Goal: Find specific page/section: Find specific page/section

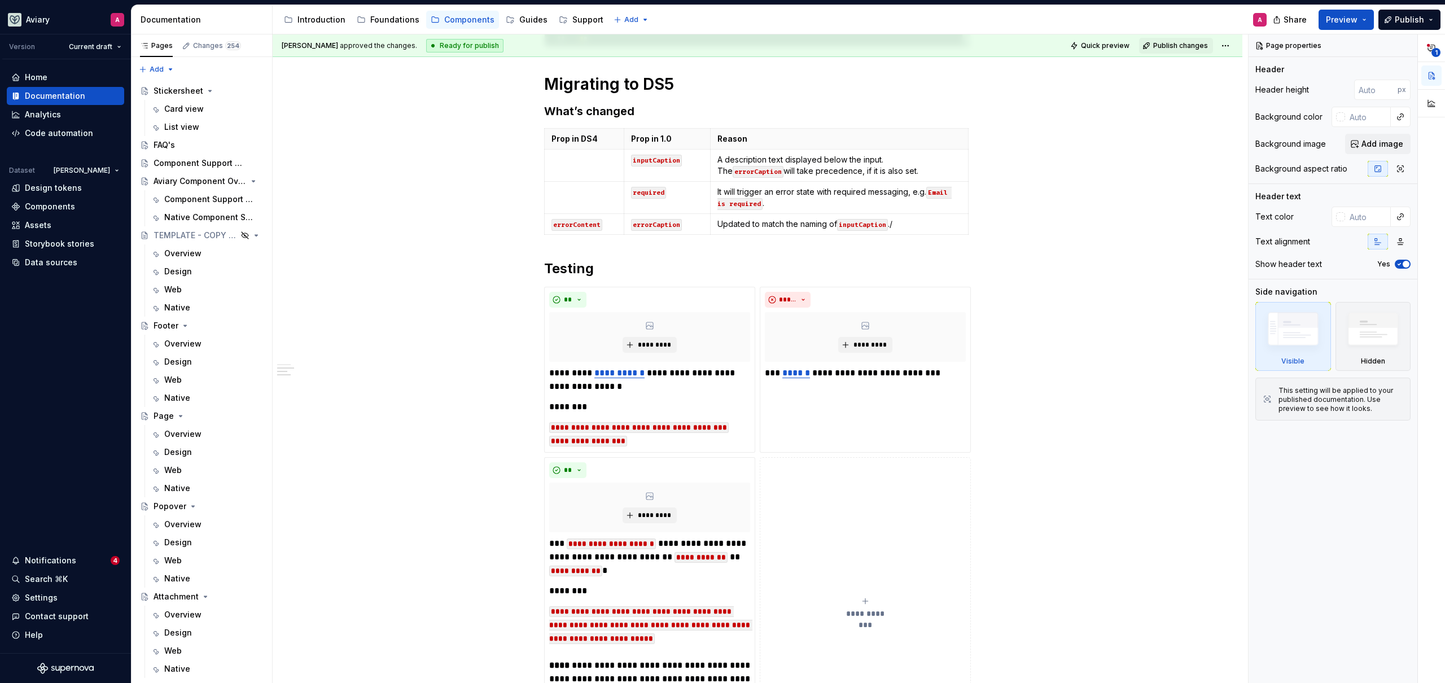
type textarea "*"
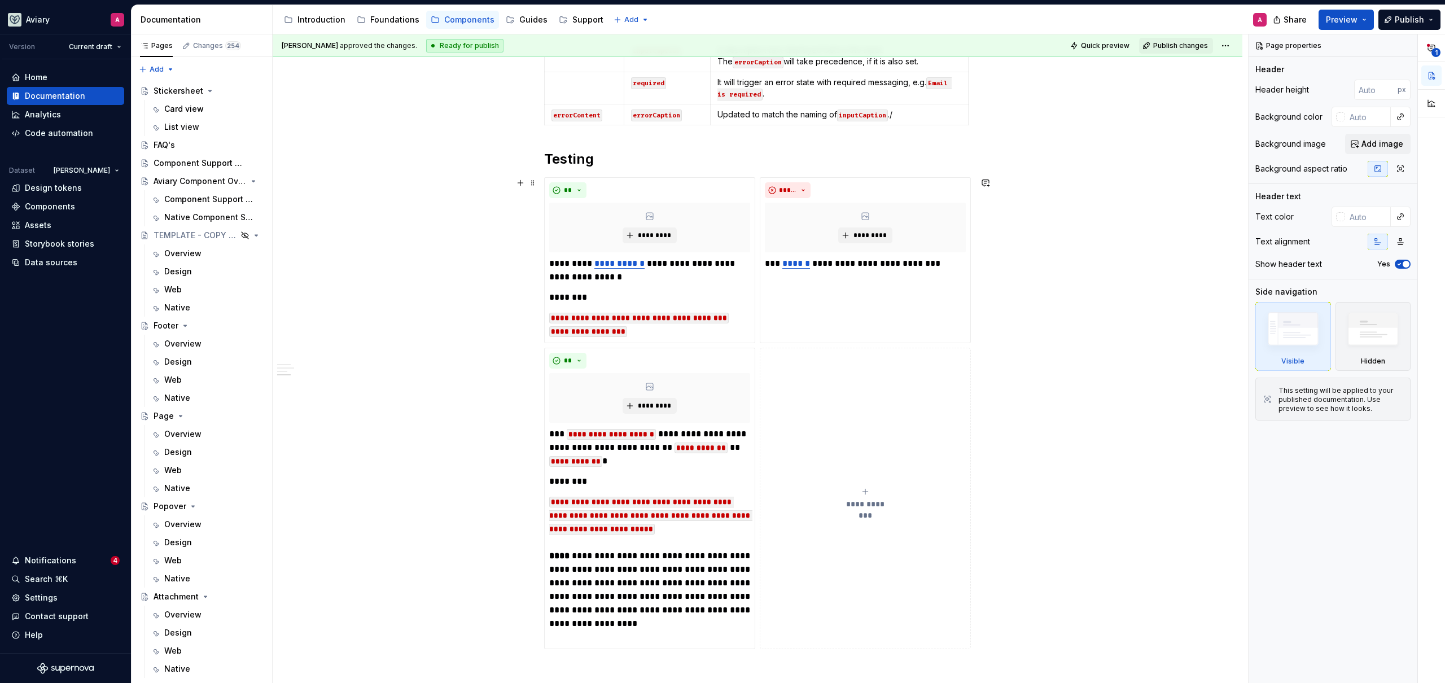
scroll to position [513, 0]
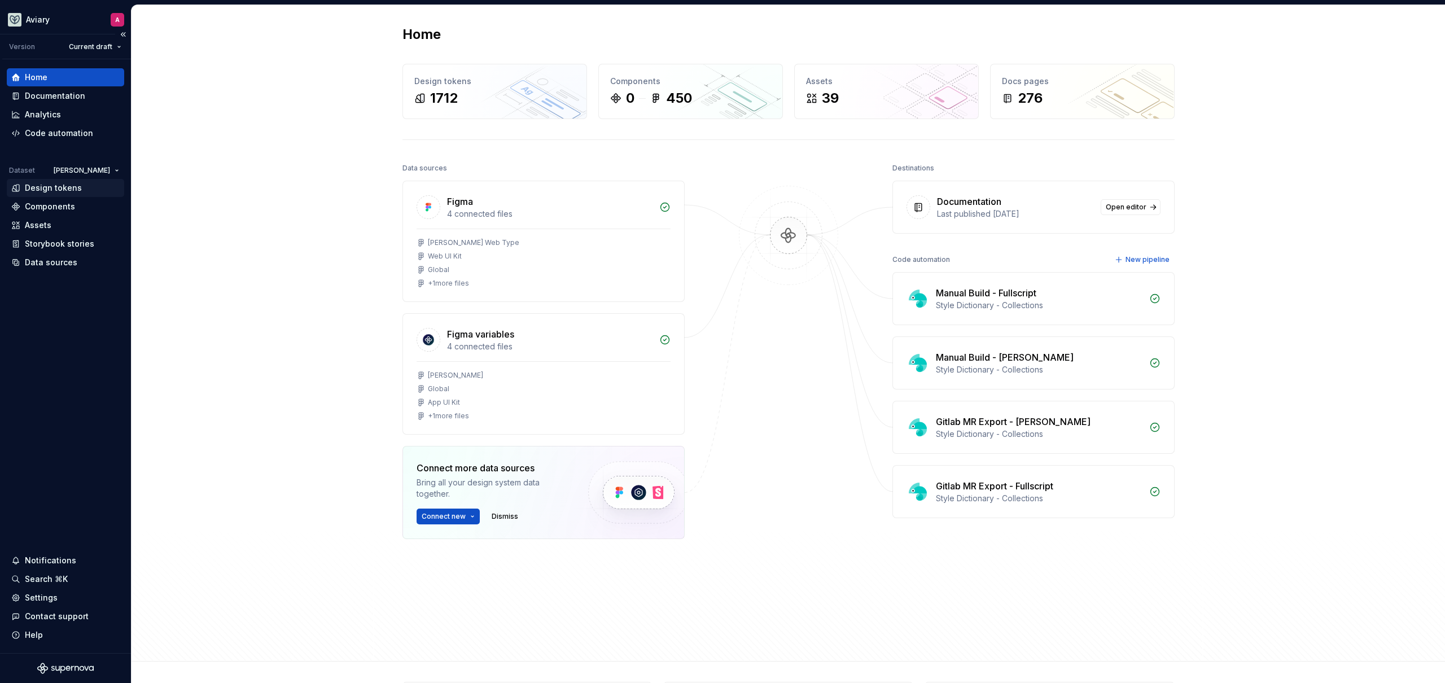
click at [59, 188] on div "Design tokens" at bounding box center [53, 187] width 57 height 11
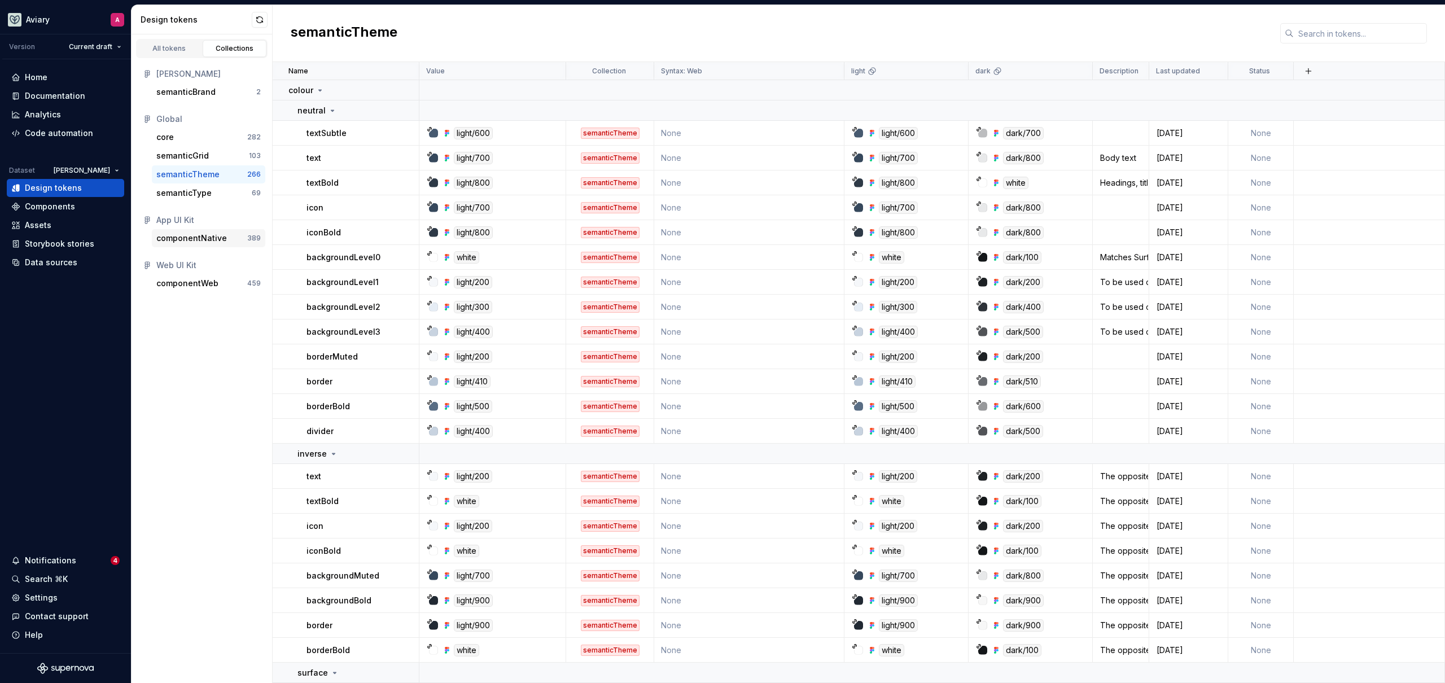
click at [224, 237] on div "componentNative" at bounding box center [201, 238] width 91 height 11
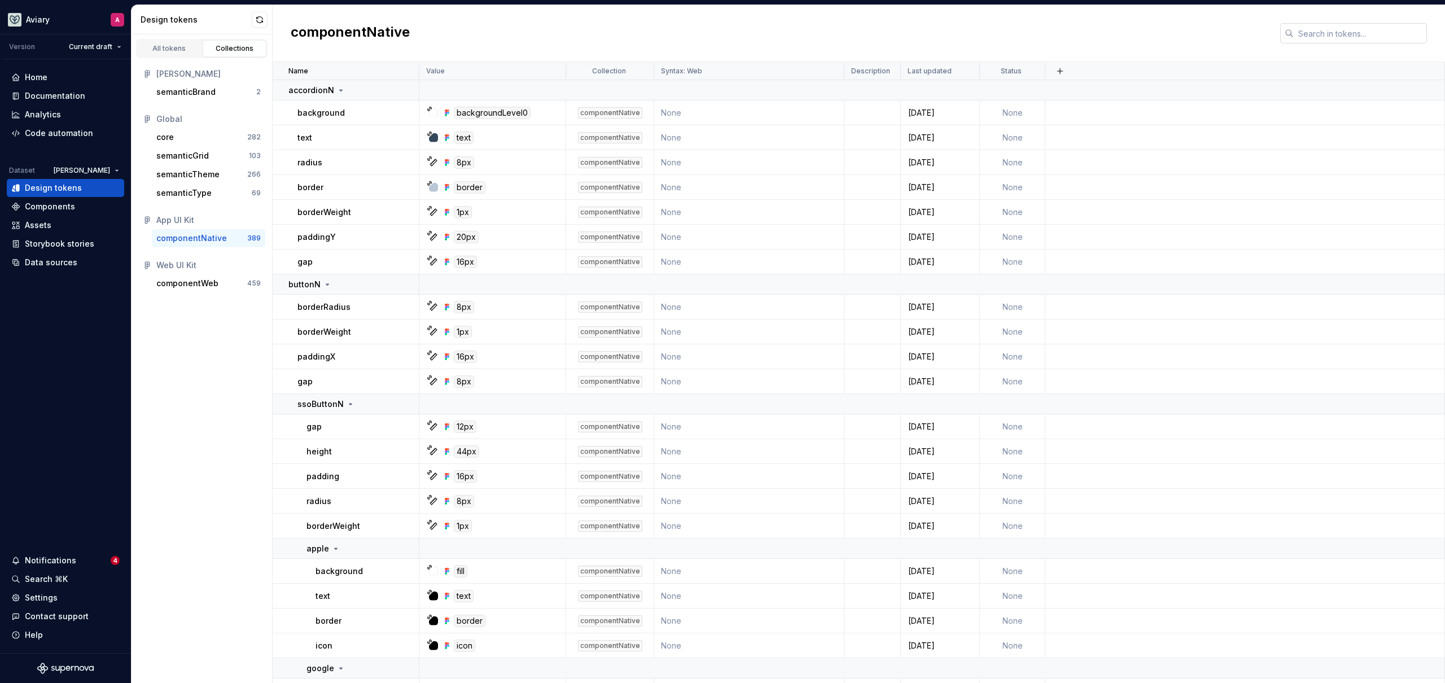
click at [1353, 36] on input "text" at bounding box center [1360, 33] width 133 height 20
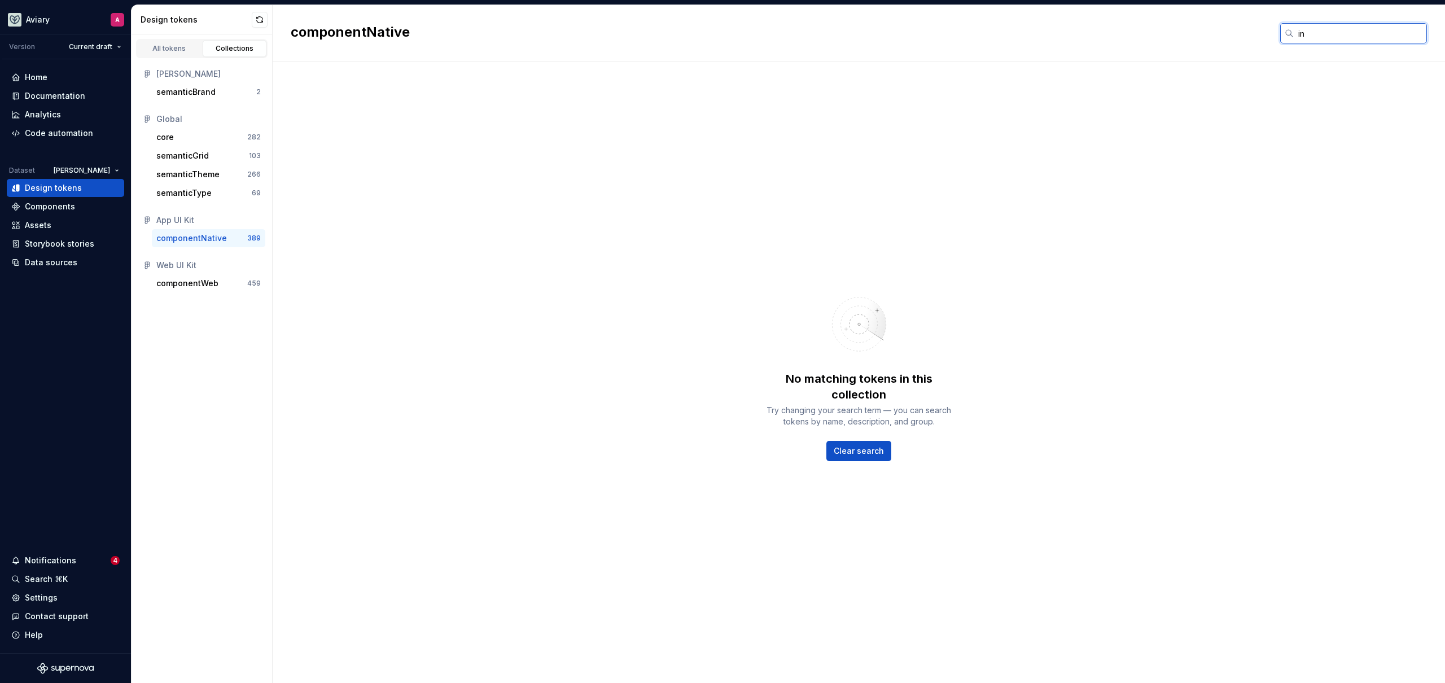
type input "i"
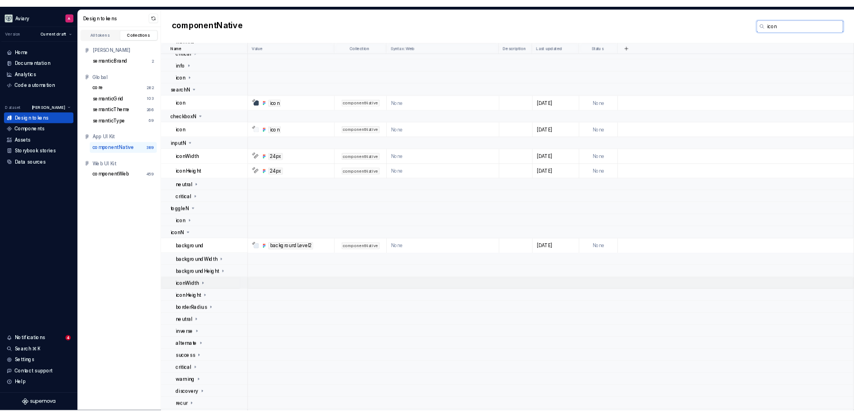
scroll to position [542, 0]
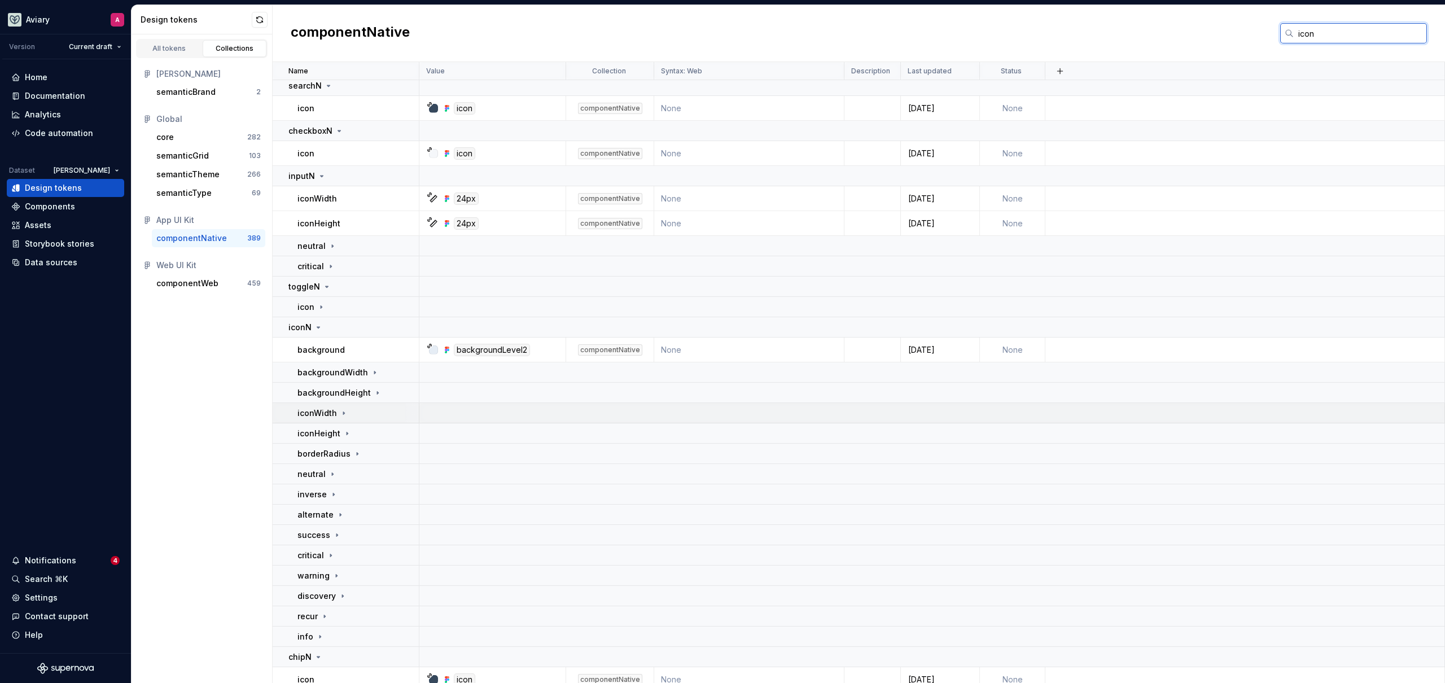
type input "icon"
click at [381, 416] on div "iconWidth" at bounding box center [358, 413] width 121 height 11
